Goal: Task Accomplishment & Management: Use online tool/utility

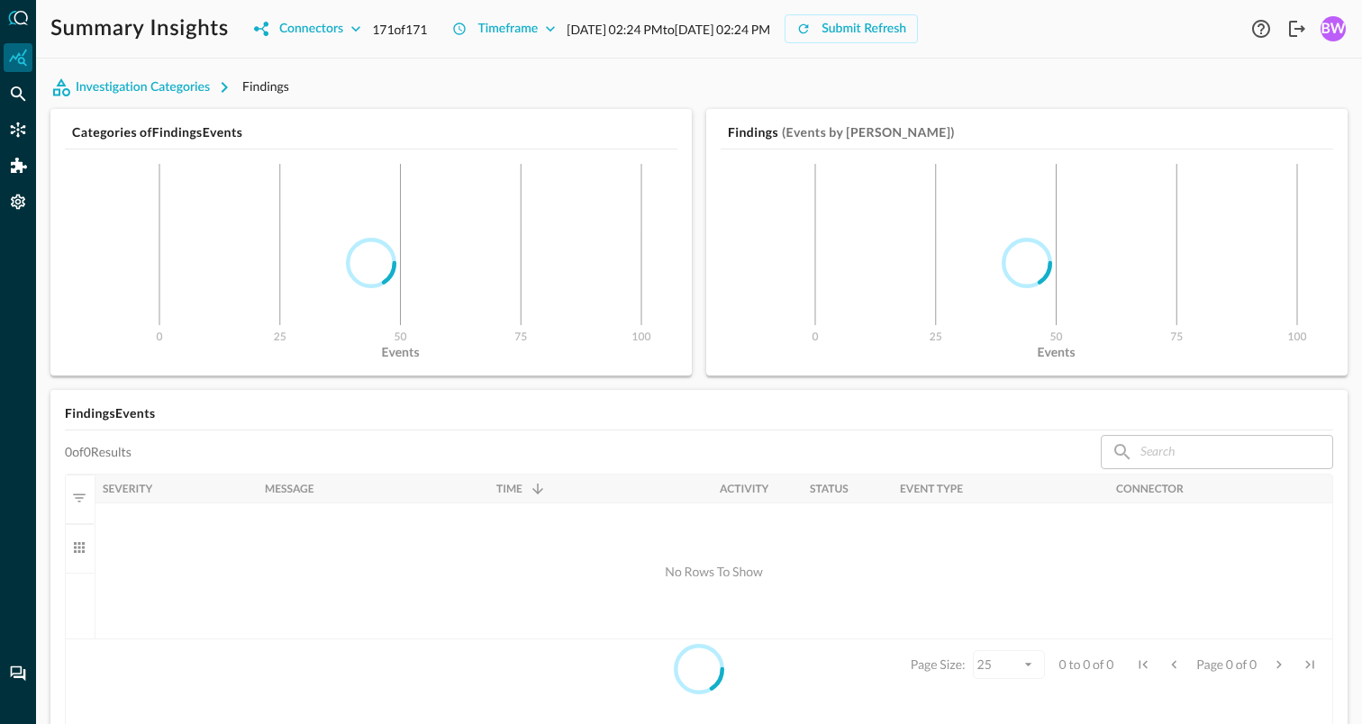
click at [612, 88] on div "Investigation Categories Findings" at bounding box center [698, 87] width 1297 height 29
click at [16, 127] on icon "Connectors" at bounding box center [18, 130] width 18 height 18
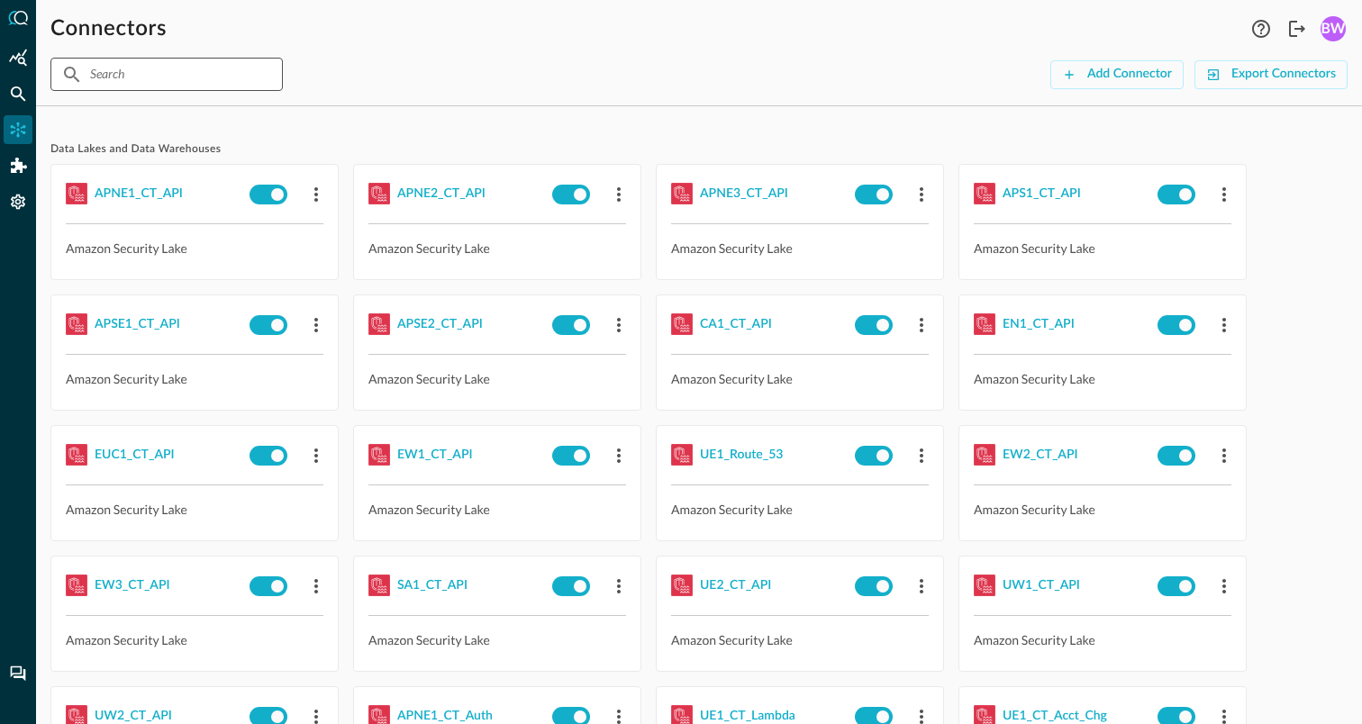
click at [164, 71] on input "text" at bounding box center [165, 74] width 151 height 33
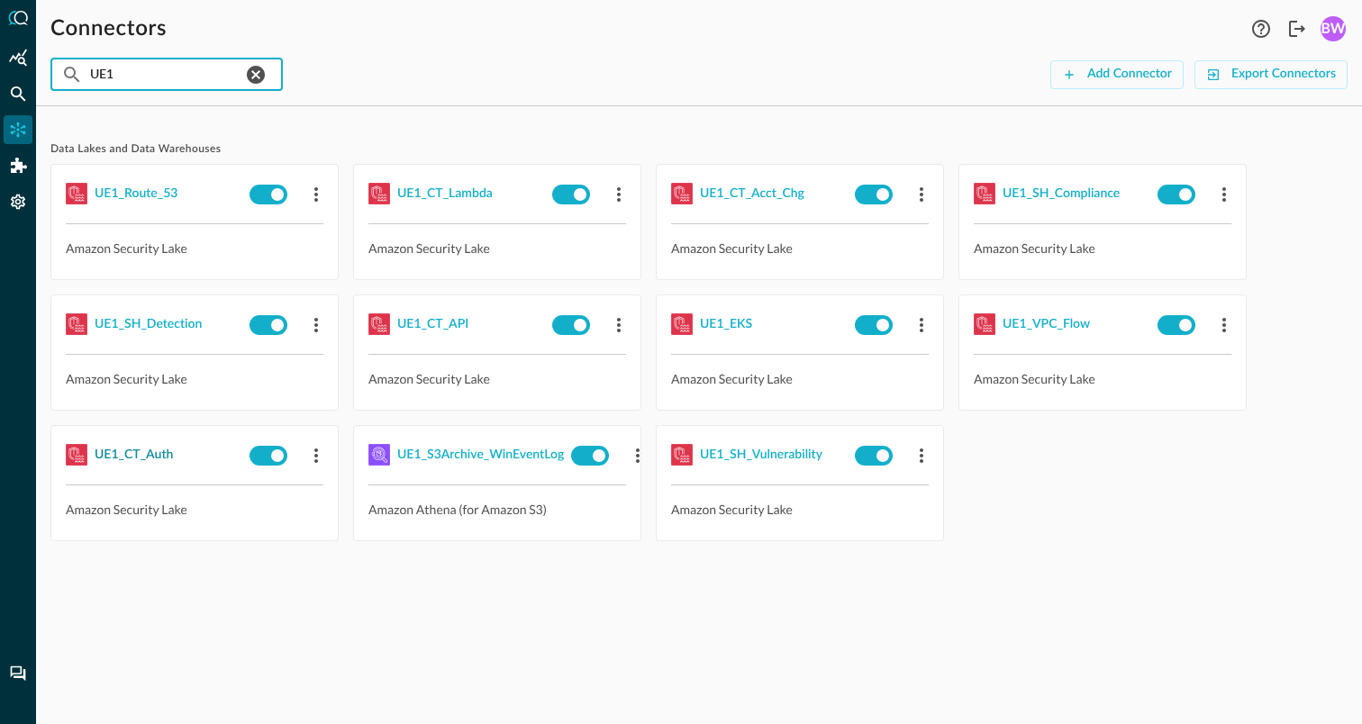
type input "UE1"
click at [133, 454] on div "UE1_CT_Auth" at bounding box center [134, 455] width 78 height 23
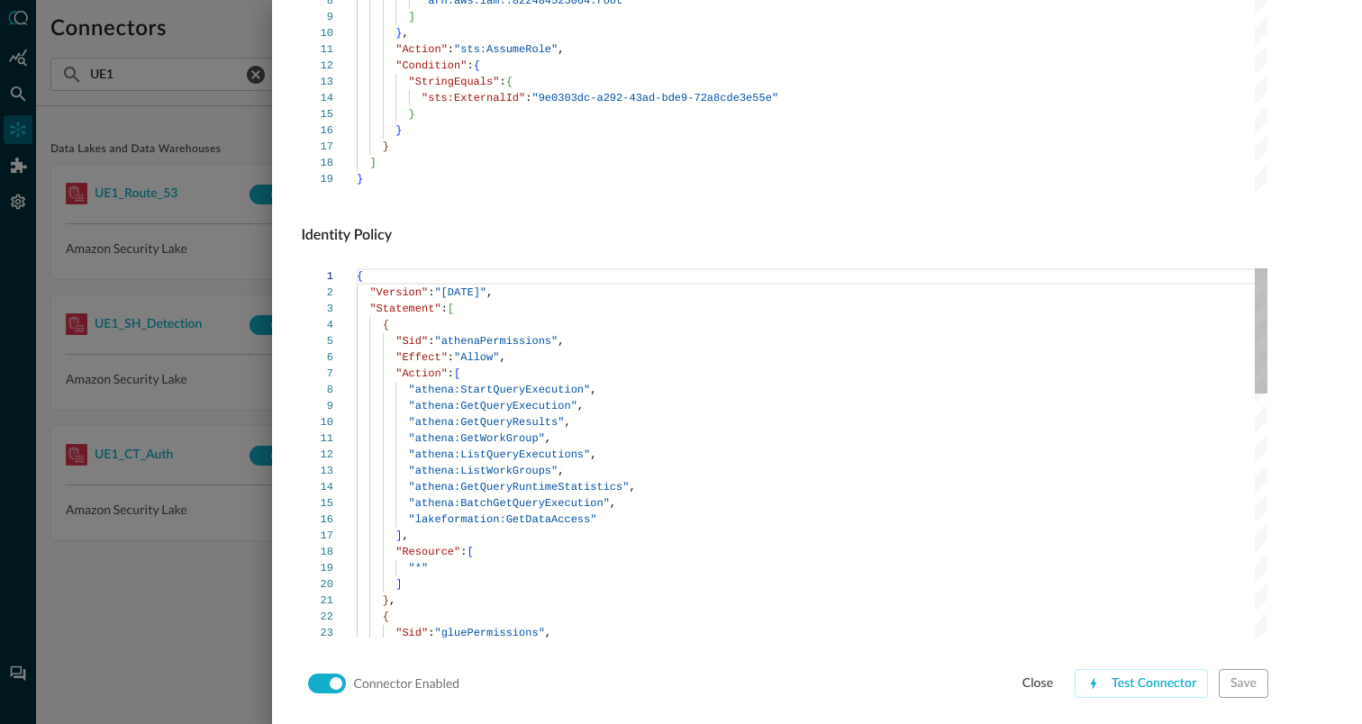
scroll to position [1224, 0]
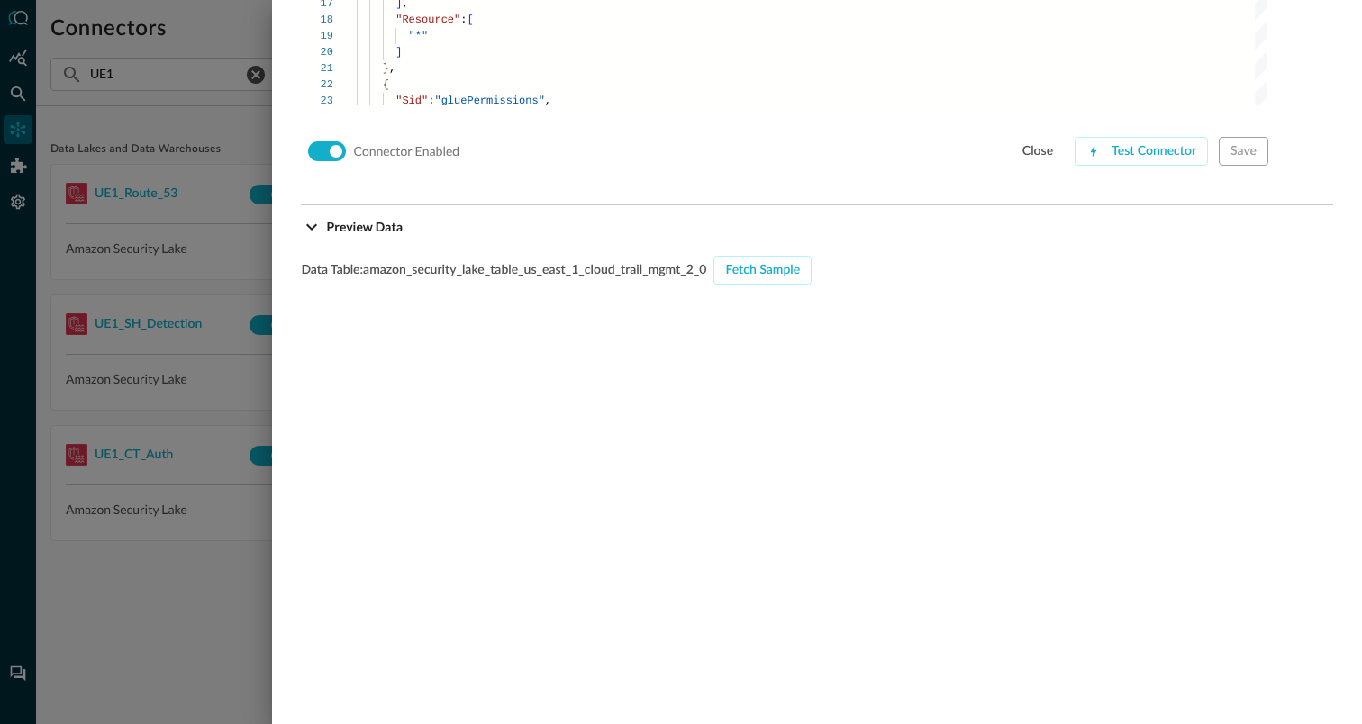
scroll to position [1751, 0]
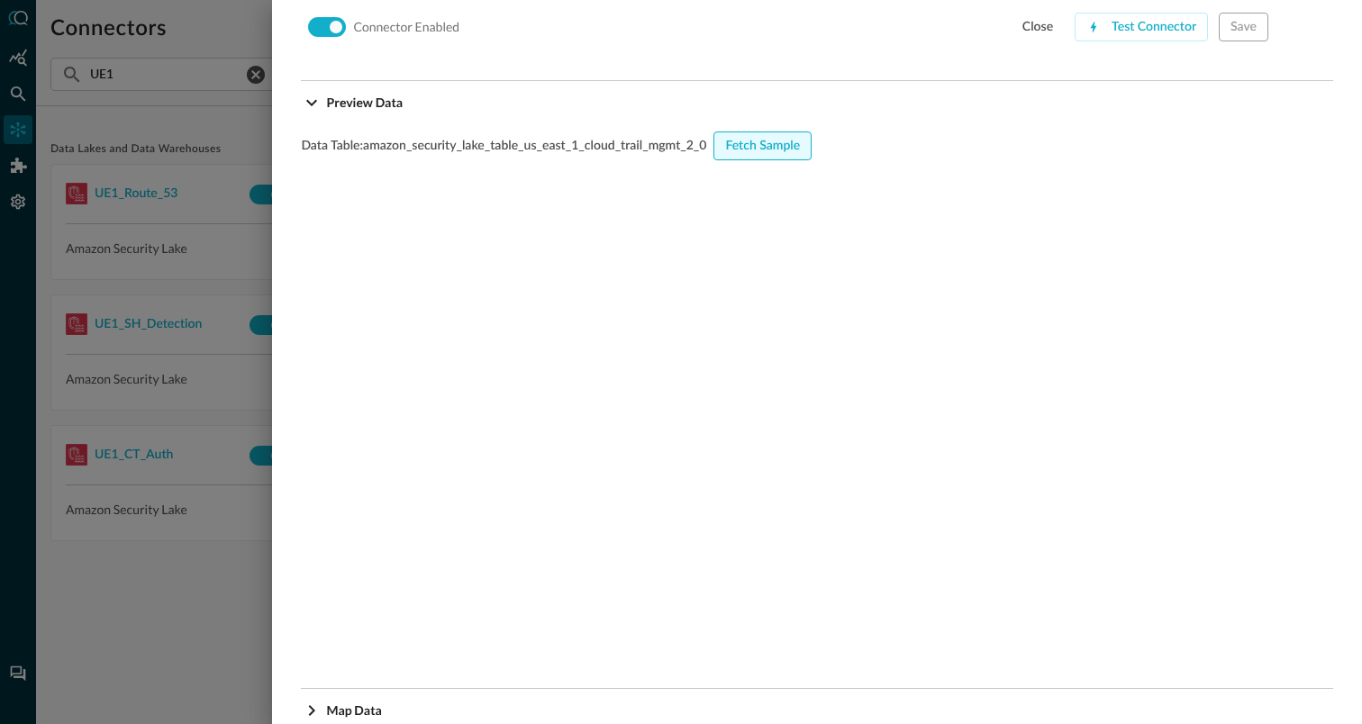
click at [762, 142] on div "Fetch Sample" at bounding box center [762, 146] width 75 height 23
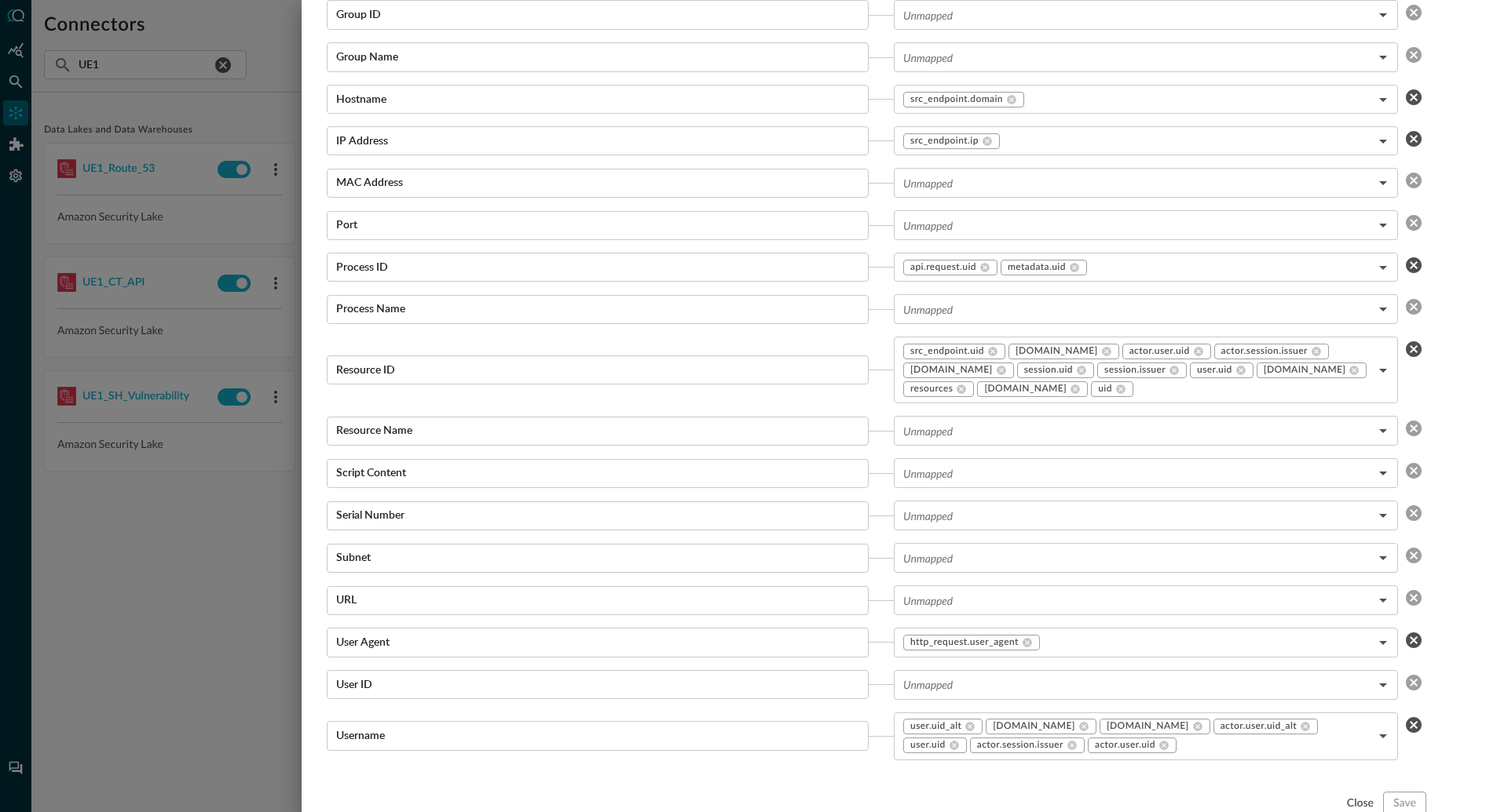
scroll to position [2764, 0]
click at [155, 255] on div at bounding box center [754, 406] width 1508 height 812
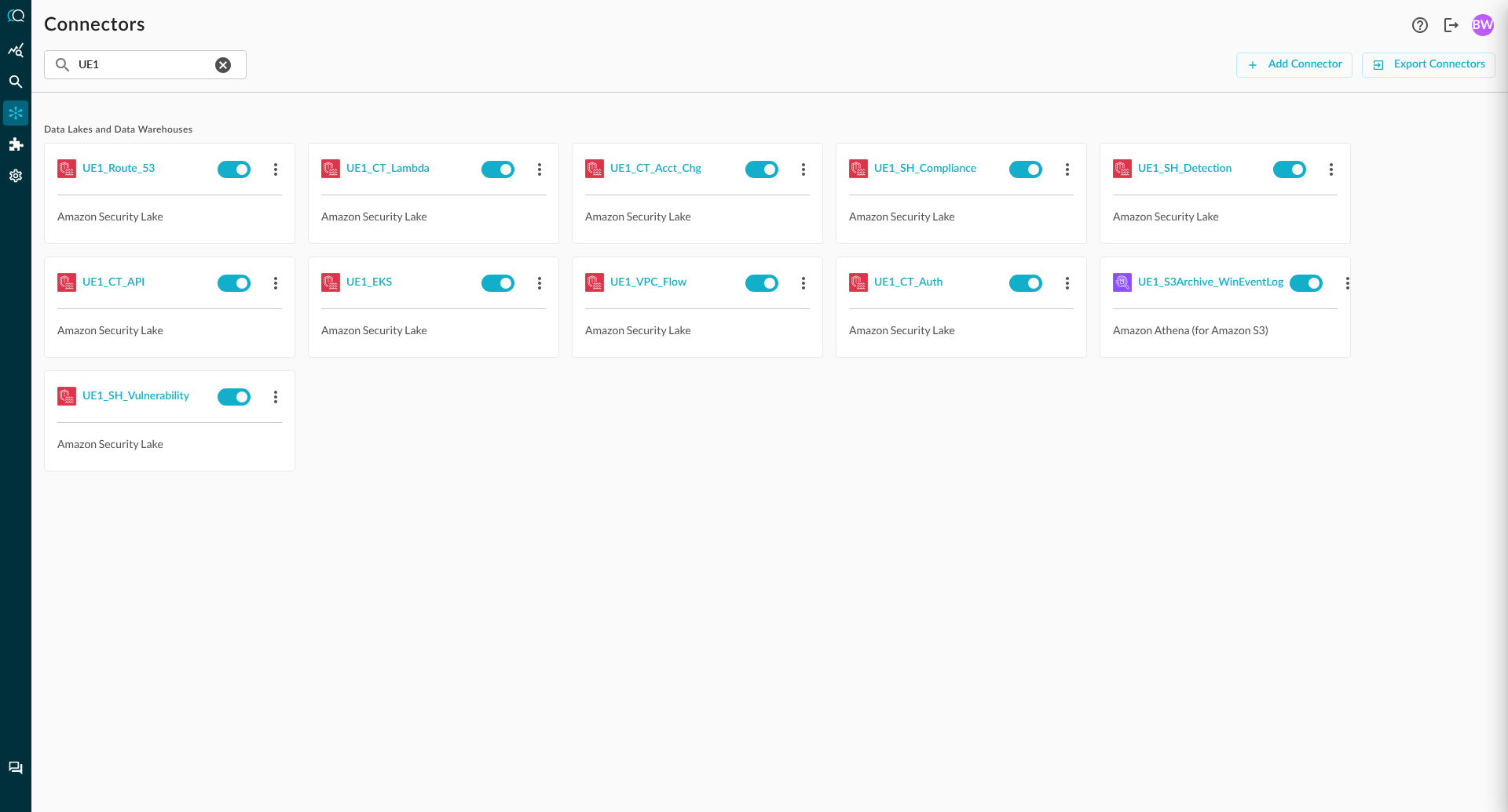
scroll to position [1503, 0]
click at [16, 173] on icon "Settings" at bounding box center [16, 176] width 16 height 16
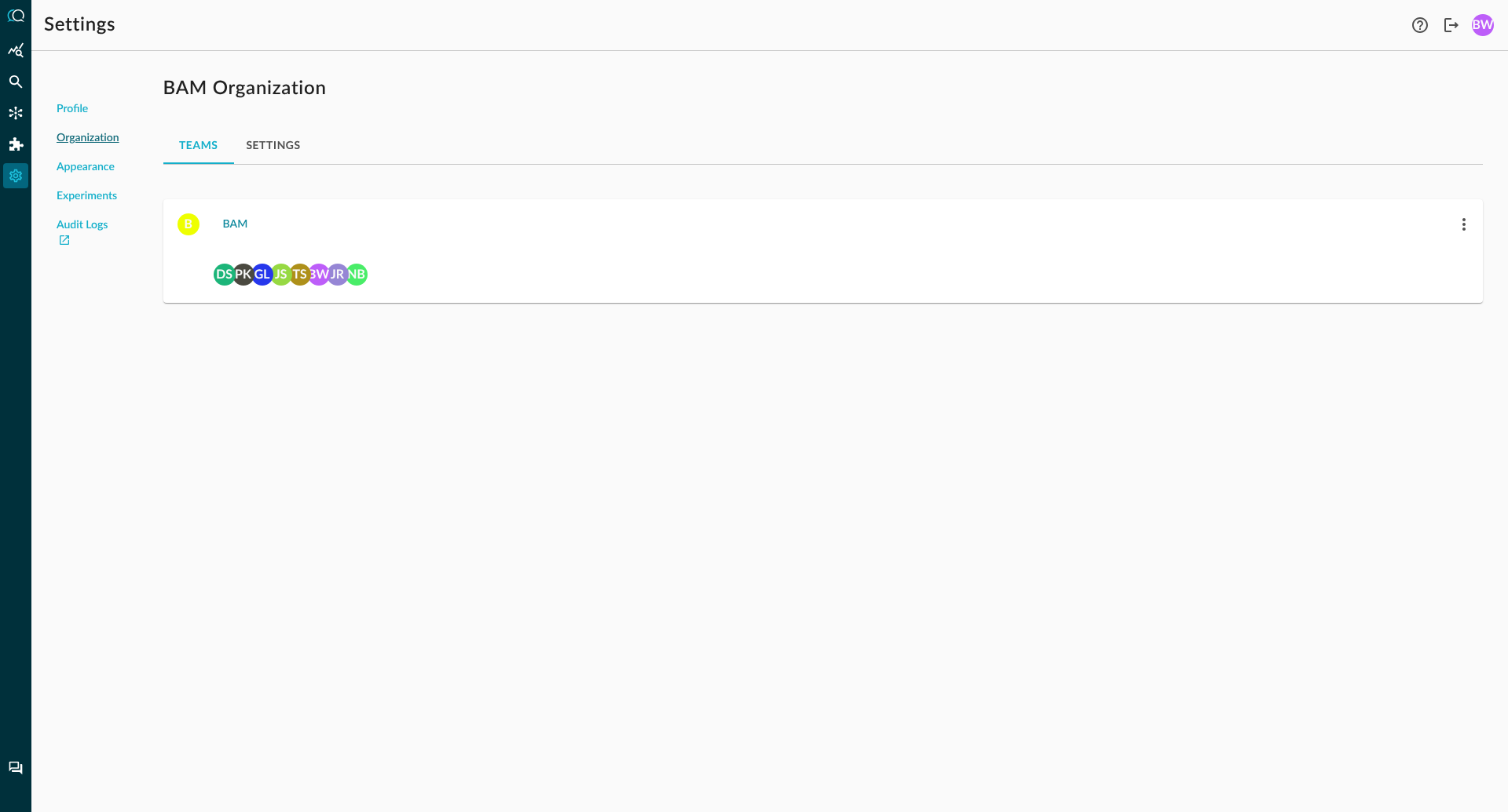
click at [232, 222] on div "BAM" at bounding box center [235, 225] width 25 height 20
